Goal: Task Accomplishment & Management: Manage account settings

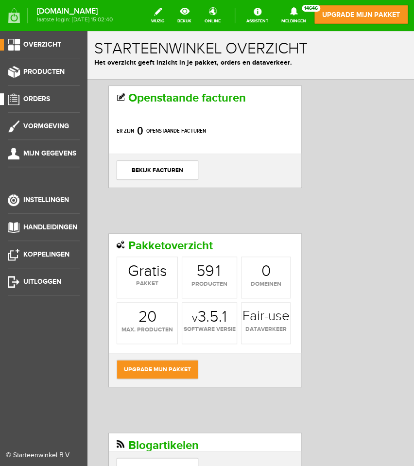
click at [34, 97] on span "Orders" at bounding box center [36, 99] width 27 height 8
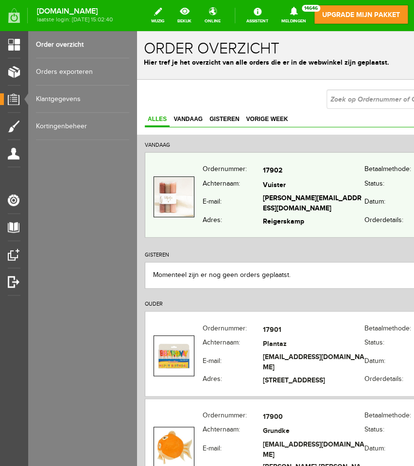
click at [237, 201] on th "E-mail:" at bounding box center [233, 204] width 60 height 22
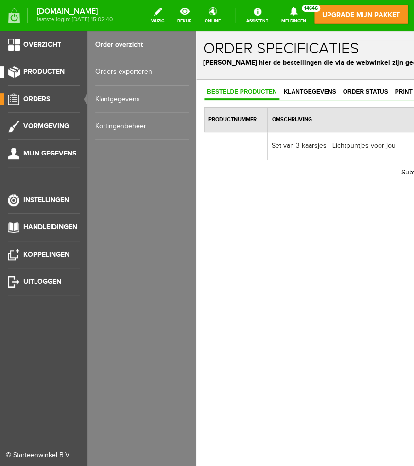
click at [22, 70] on link "Producten" at bounding box center [40, 72] width 80 height 12
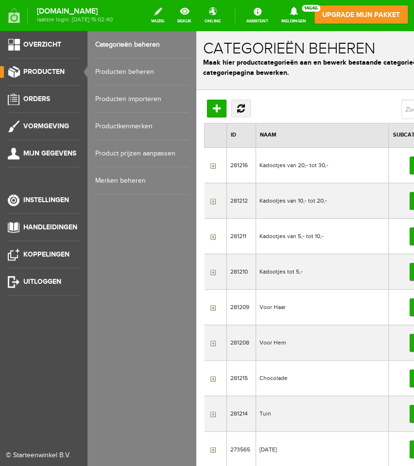
click at [121, 70] on link "Producten beheren" at bounding box center [141, 71] width 93 height 27
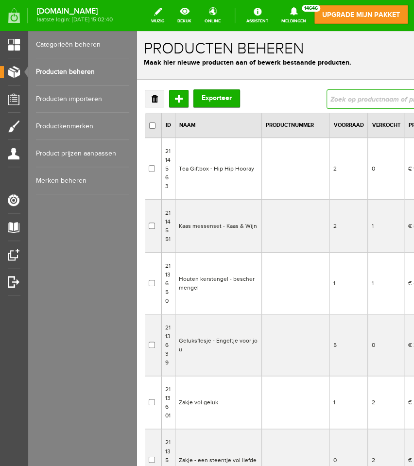
click at [330, 100] on input "text" at bounding box center [402, 98] width 152 height 19
type input "3 kaarsjes"
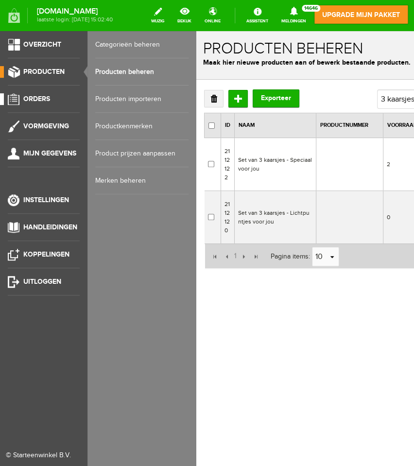
click at [44, 95] on span "Orders" at bounding box center [36, 99] width 27 height 8
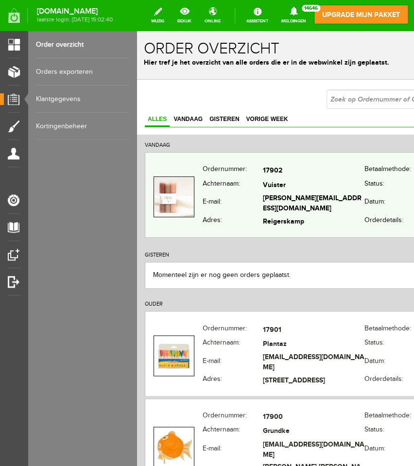
click at [244, 206] on th "E-mail:" at bounding box center [233, 204] width 60 height 22
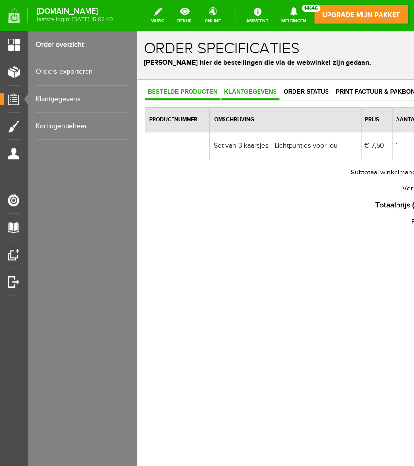
click at [239, 93] on span "Klantgegevens" at bounding box center [250, 91] width 58 height 7
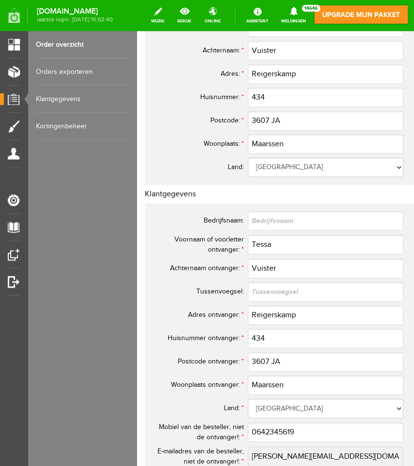
scroll to position [514, 0]
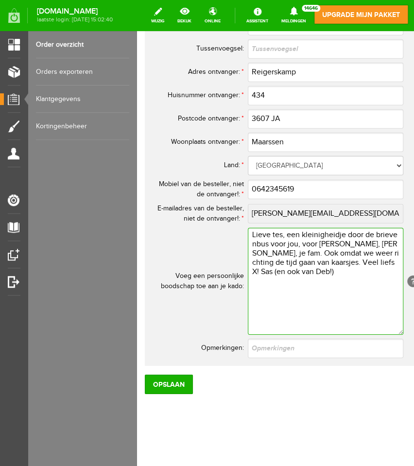
drag, startPoint x: 251, startPoint y: 234, endPoint x: 305, endPoint y: 272, distance: 67.0
click at [305, 272] on textarea "Lieve tes, een kleinigheidje door de brievenbus voor jou, voor [PERSON_NAME], […" at bounding box center [325, 281] width 155 height 107
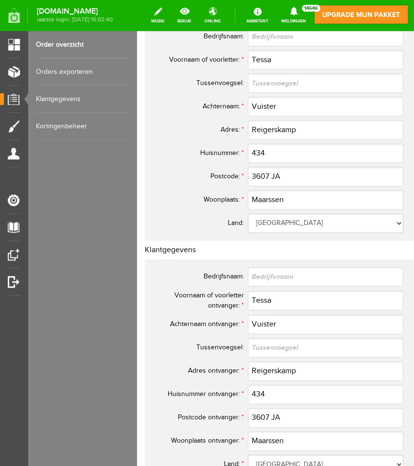
scroll to position [9, 0]
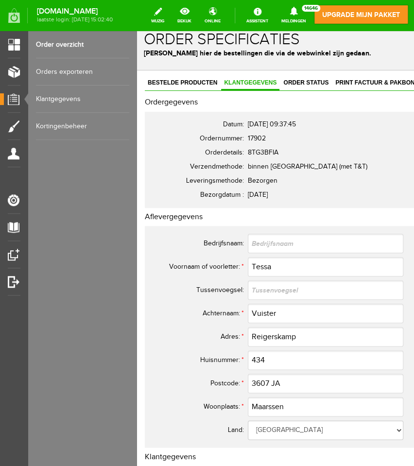
click at [305, 80] on span "Order status" at bounding box center [305, 82] width 51 height 7
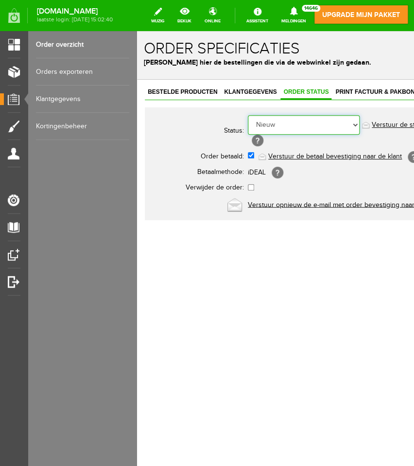
select select "5"
click option "Order is verstuurd" at bounding box center [137, 31] width 0 height 0
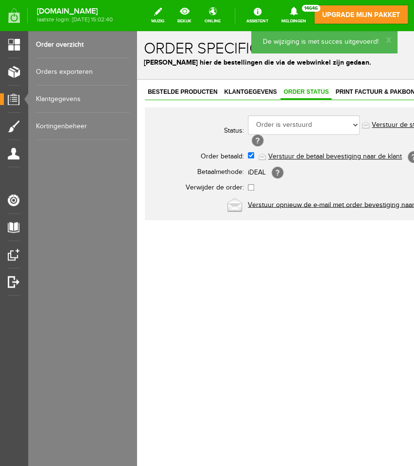
click at [62, 26] on div "[DOMAIN_NAME] laatste login: [DATE] 15:02:40 wijzig bekijk online Assistent Mel…" at bounding box center [207, 13] width 414 height 26
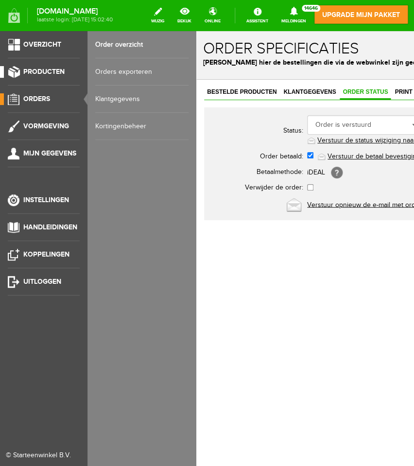
click at [66, 70] on link "Producten" at bounding box center [40, 72] width 80 height 12
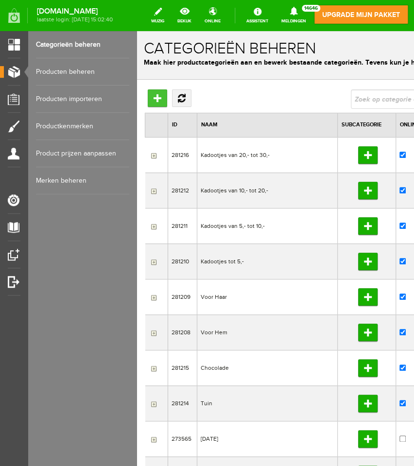
click at [160, 97] on input "Hoofdcategorie toevoegen" at bounding box center [157, 97] width 19 height 17
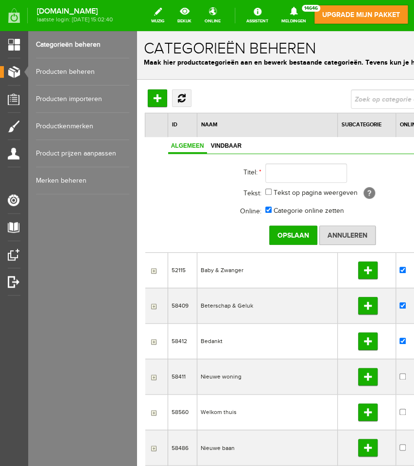
click at [84, 73] on link "Producten beheren" at bounding box center [82, 71] width 93 height 27
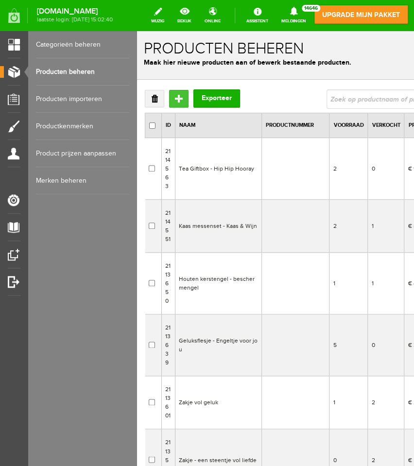
click at [179, 100] on input "Toevoegen" at bounding box center [178, 98] width 19 height 17
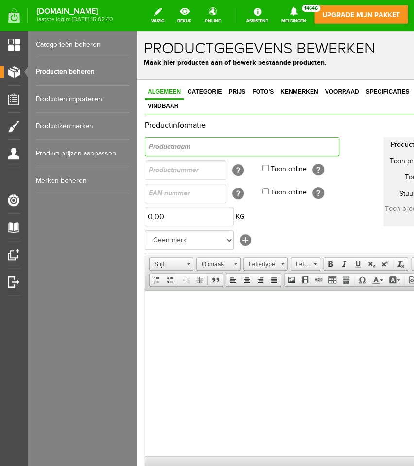
click at [177, 146] on input "text" at bounding box center [242, 146] width 194 height 19
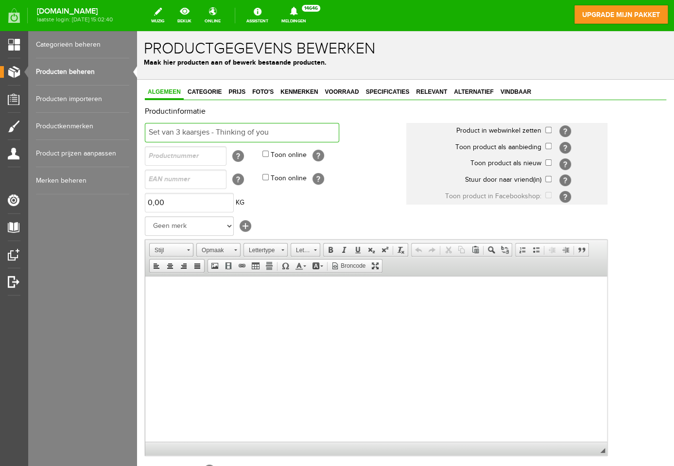
type input "Set van 3 kaarsjes - Thinking of you"
click at [413, 129] on input "checkbox" at bounding box center [548, 130] width 6 height 6
checkbox input "true"
click at [329, 320] on body at bounding box center [376, 368] width 442 height 165
click at [71, 71] on link "Producten beheren" at bounding box center [82, 71] width 93 height 27
